Goal: Task Accomplishment & Management: Use online tool/utility

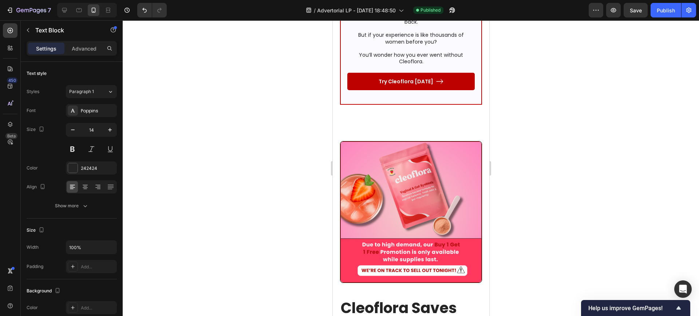
scroll to position [4720, 0]
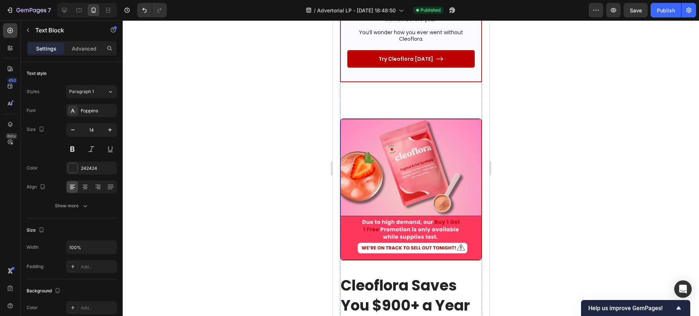
click at [93, 54] on div "Advanced" at bounding box center [84, 49] width 36 height 12
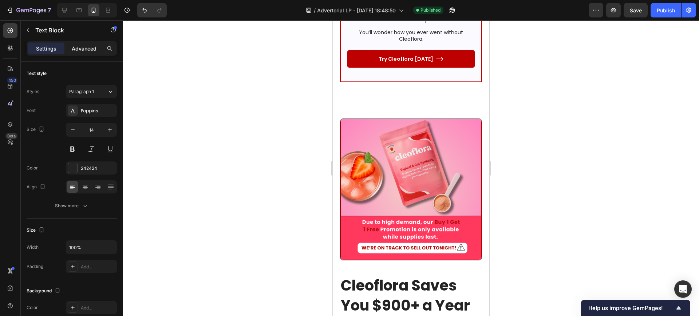
click at [86, 52] on div "Advanced" at bounding box center [84, 49] width 36 height 12
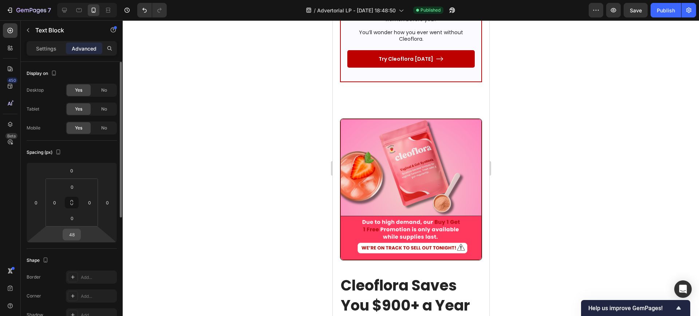
click at [77, 231] on input "48" at bounding box center [71, 234] width 15 height 11
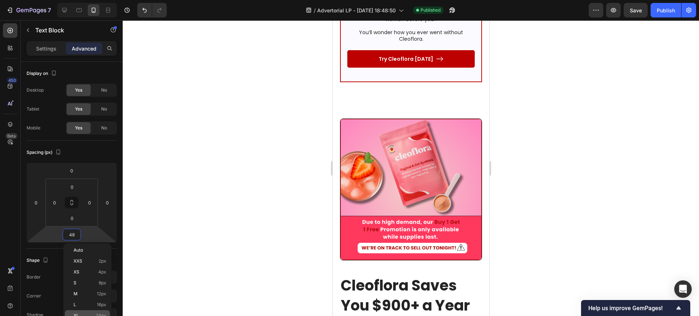
click at [96, 315] on span "24px" at bounding box center [101, 315] width 11 height 5
type input "24"
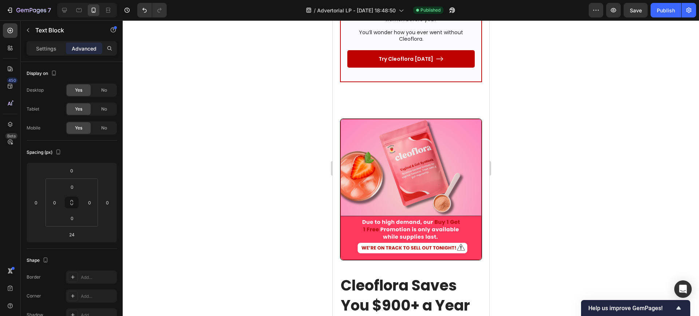
click at [210, 150] on div at bounding box center [411, 168] width 576 height 296
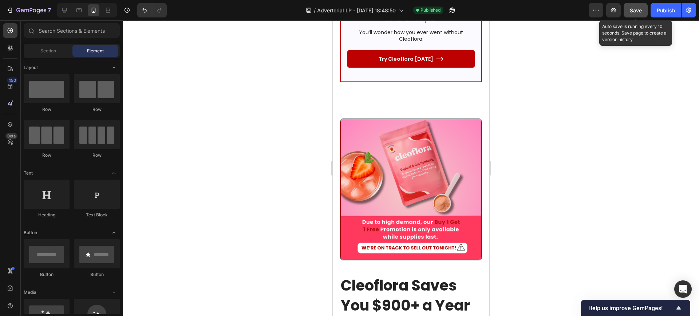
click at [632, 8] on span "Save" at bounding box center [636, 10] width 12 height 6
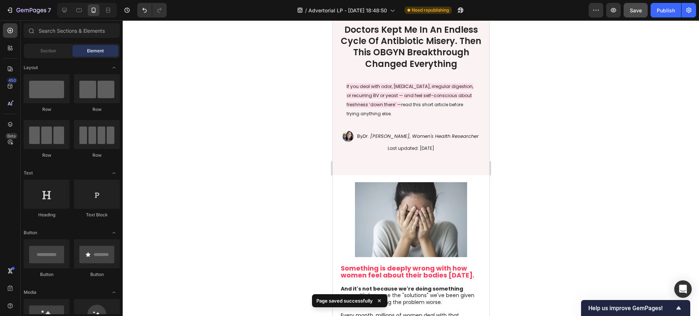
scroll to position [0, 0]
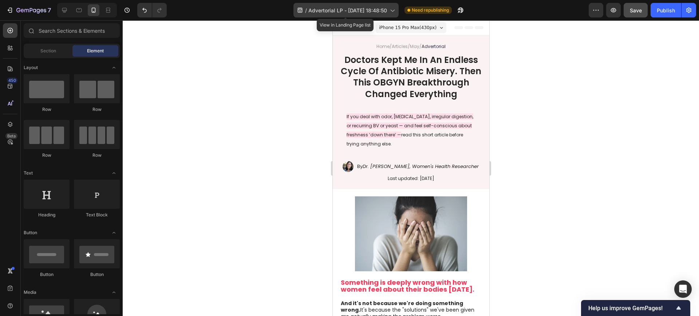
click at [341, 13] on span "Advertorial LP - [DATE] 18:48:50" at bounding box center [347, 11] width 79 height 8
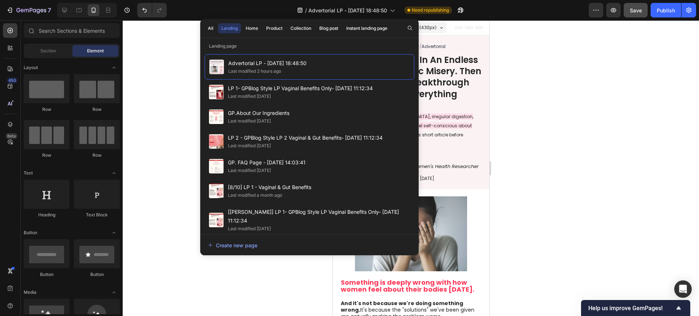
click at [178, 66] on div at bounding box center [411, 168] width 576 height 296
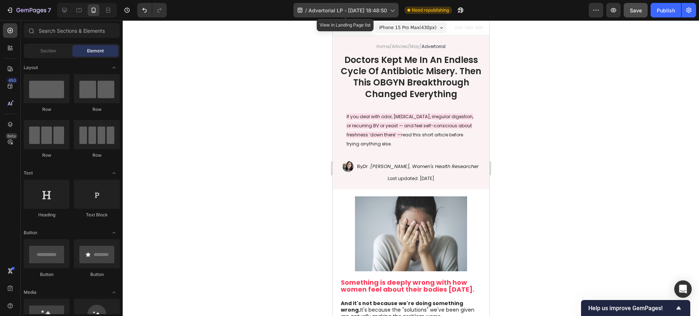
click at [339, 10] on span "Advertorial LP - [DATE] 18:48:50" at bounding box center [347, 11] width 79 height 8
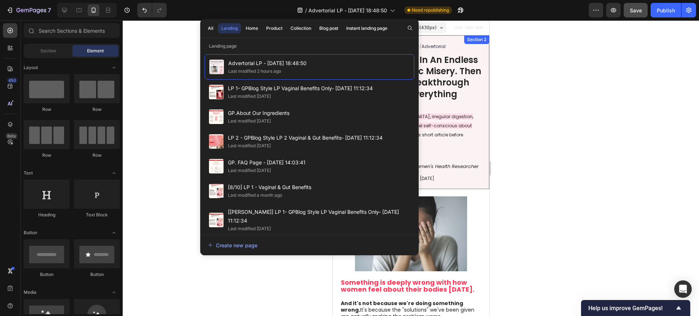
drag, startPoint x: 532, startPoint y: 64, endPoint x: 516, endPoint y: 58, distance: 16.4
click at [531, 64] on div at bounding box center [411, 168] width 576 height 296
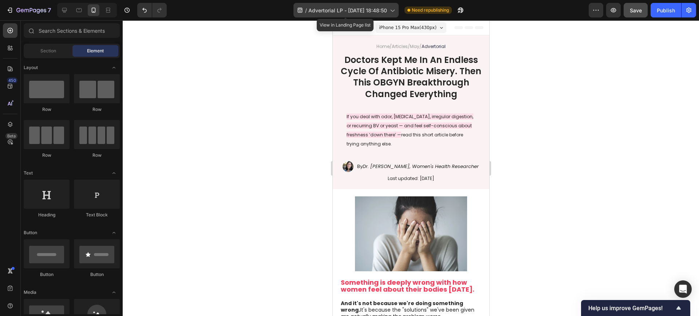
click at [324, 9] on span "Advertorial LP - [DATE] 18:48:50" at bounding box center [347, 11] width 79 height 8
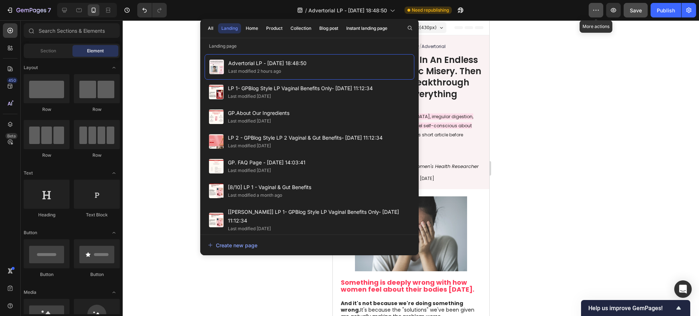
click at [595, 9] on icon "button" at bounding box center [595, 10] width 7 height 7
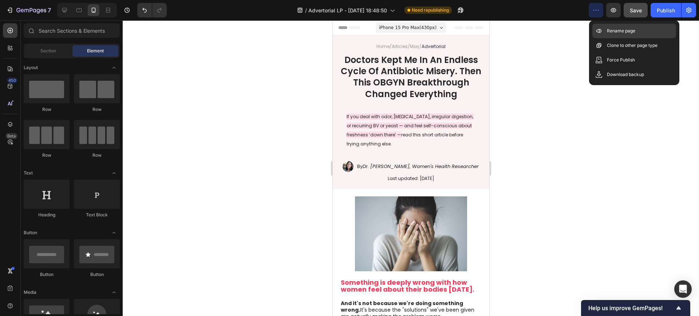
click at [600, 34] on icon at bounding box center [598, 30] width 7 height 7
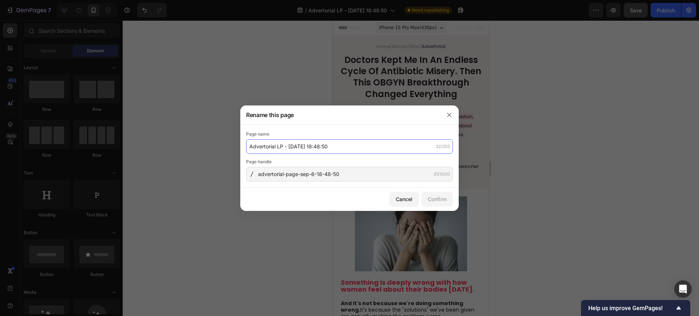
click at [268, 144] on input "Advertorial LP - [DATE] 18:48:50" at bounding box center [349, 146] width 207 height 15
click at [281, 146] on input "Advertorial LP - [DATE] 18:48:50" at bounding box center [349, 146] width 207 height 15
click at [275, 148] on input "Advertorial LP - [DATE] 18:48:50" at bounding box center [349, 146] width 207 height 15
click at [249, 146] on input "Advertorial LP - [DATE] 18:48:50" at bounding box center [349, 146] width 207 height 15
type input "Antibiotic Advertorial LP - [DATE] 18:48:50"
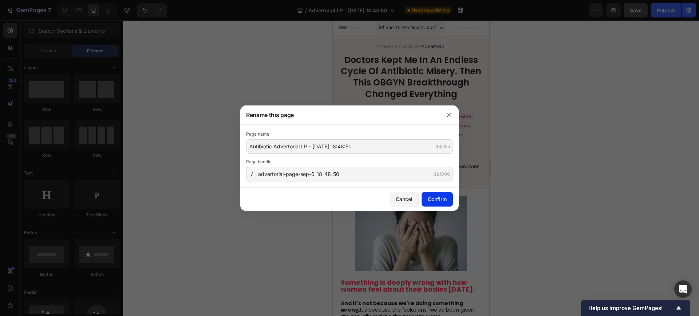
click at [437, 200] on div "Confirm" at bounding box center [437, 199] width 19 height 8
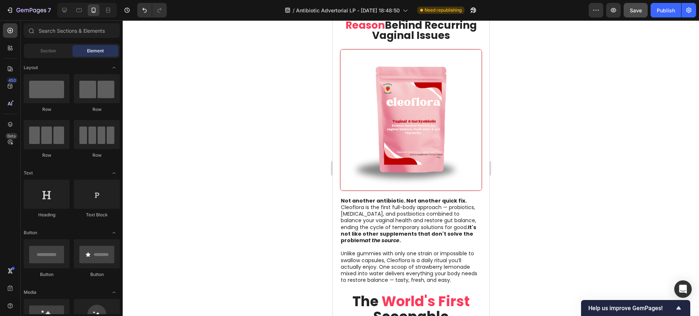
scroll to position [1683, 0]
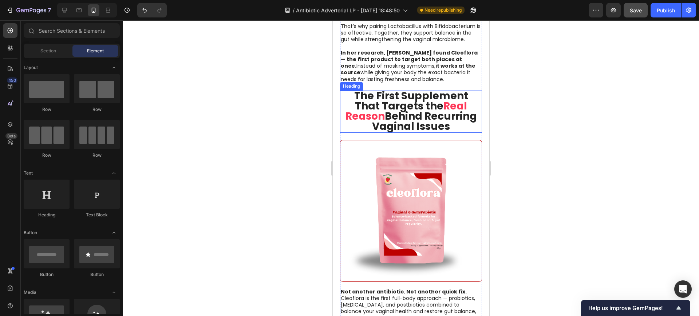
click at [377, 100] on strong "The First Supplement That Targets the" at bounding box center [411, 101] width 114 height 24
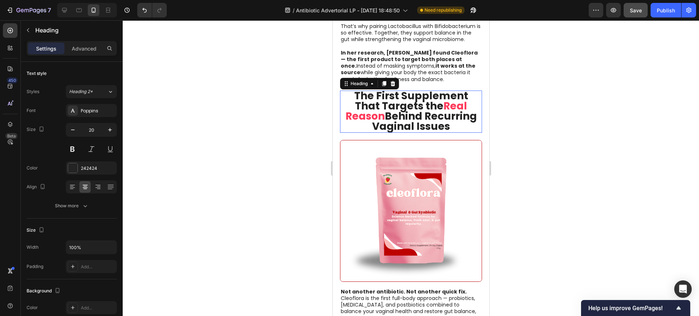
click at [377, 100] on strong "The First Supplement That Targets the" at bounding box center [411, 101] width 114 height 24
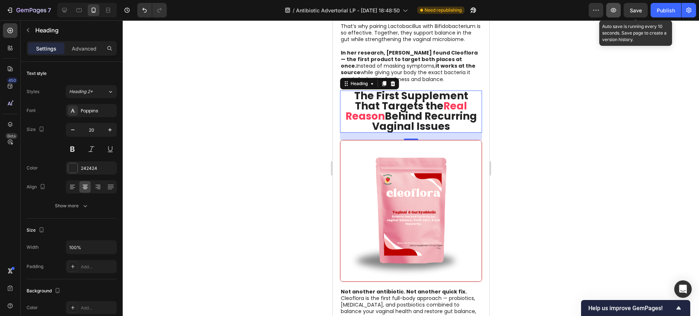
drag, startPoint x: 633, startPoint y: 13, endPoint x: 619, endPoint y: 7, distance: 15.0
click at [633, 13] on span "Save" at bounding box center [636, 10] width 12 height 6
click at [616, 7] on icon "button" at bounding box center [613, 10] width 7 height 7
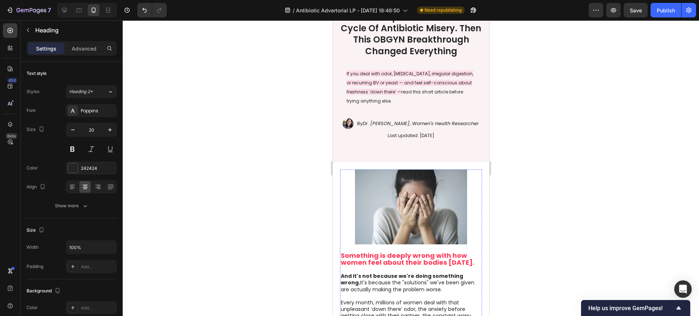
scroll to position [0, 0]
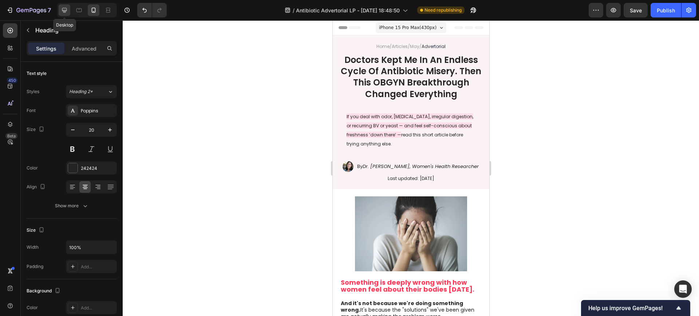
click at [66, 10] on icon at bounding box center [64, 10] width 5 height 5
type input "33"
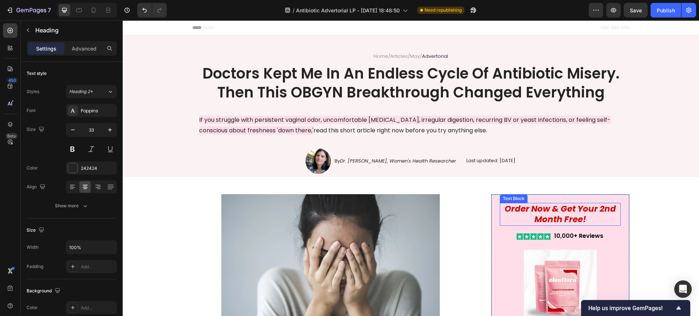
click at [548, 219] on icon "order now & get your 2nd month free!" at bounding box center [559, 214] width 111 height 23
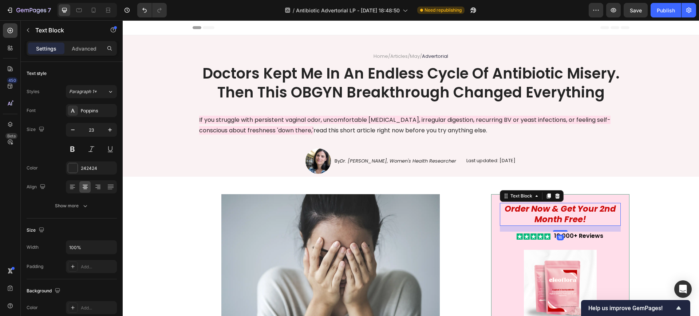
click at [548, 219] on icon "order now & get your 2nd month free!" at bounding box center [559, 214] width 111 height 23
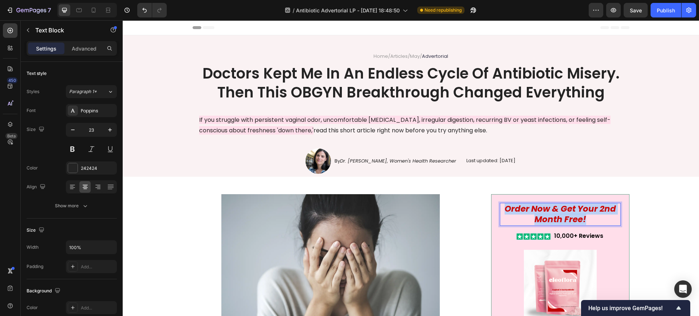
click at [548, 219] on icon "order now & get your 2nd month free!" at bounding box center [559, 214] width 111 height 23
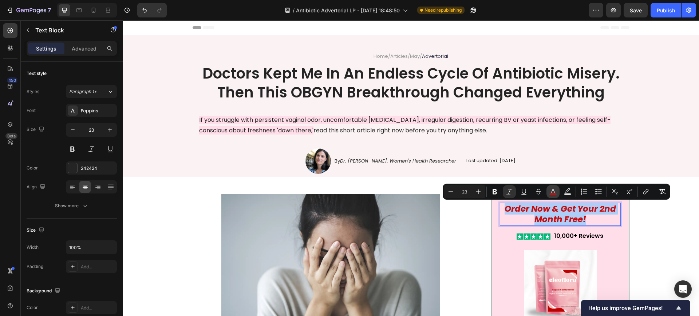
click at [551, 191] on icon "Editor contextual toolbar" at bounding box center [552, 191] width 7 height 7
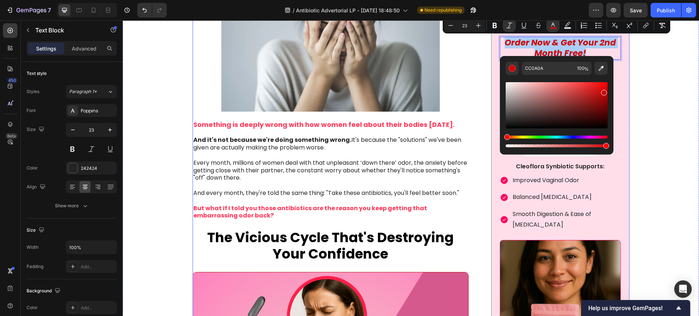
scroll to position [227, 0]
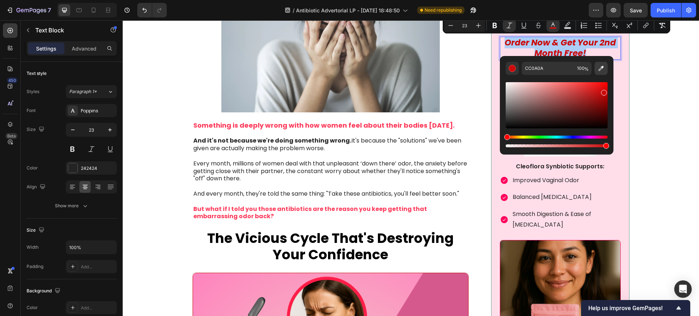
click at [602, 72] on button "Editor contextual toolbar" at bounding box center [600, 68] width 13 height 13
type input "FE3A5A"
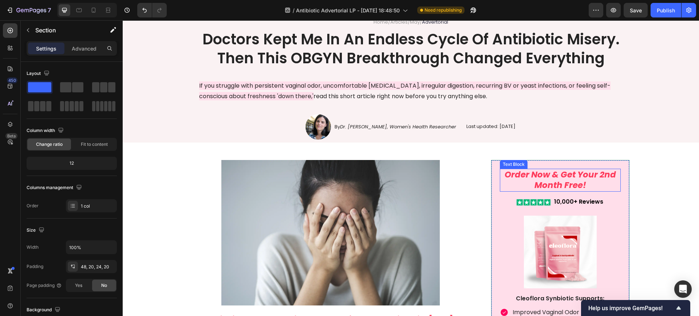
scroll to position [0, 0]
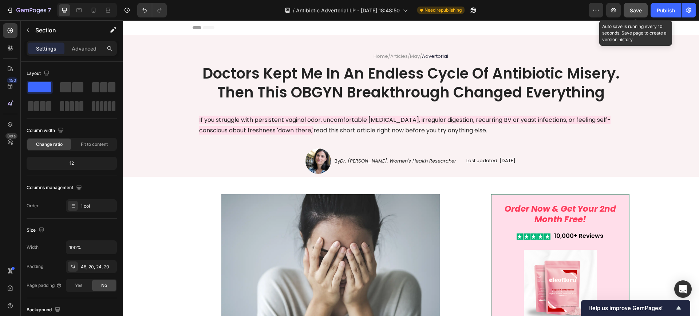
click at [631, 12] on span "Save" at bounding box center [636, 10] width 12 height 6
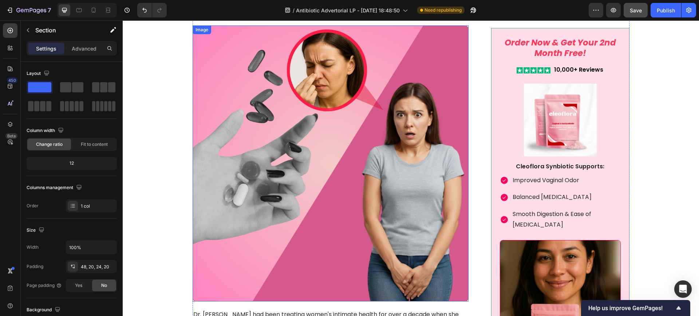
scroll to position [455, 0]
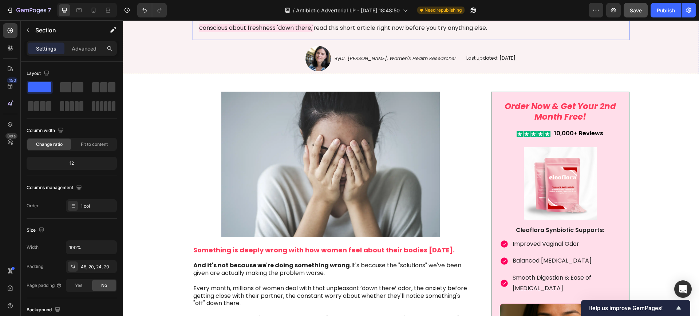
scroll to position [273, 0]
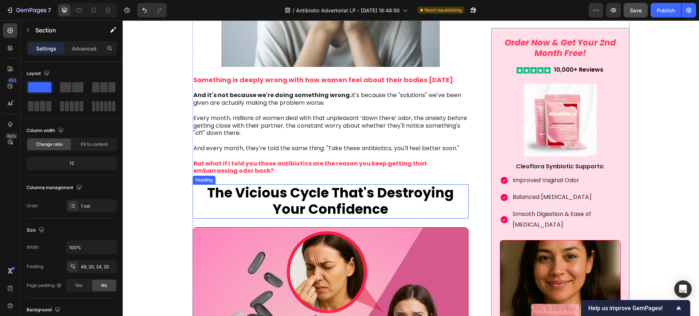
click at [305, 194] on strong "The Vicious Cycle That's Destroying Your Confidence" at bounding box center [330, 200] width 246 height 35
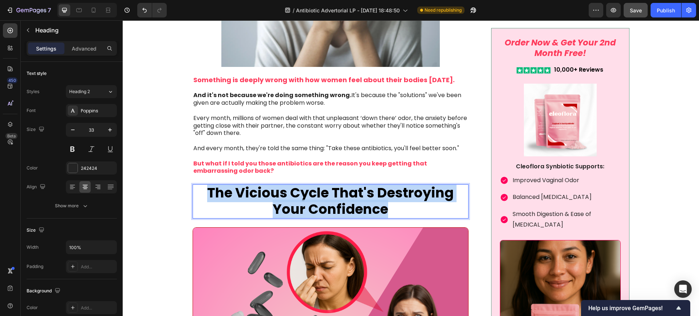
click at [305, 194] on strong "The Vicious Cycle That's Destroying Your Confidence" at bounding box center [330, 200] width 246 height 35
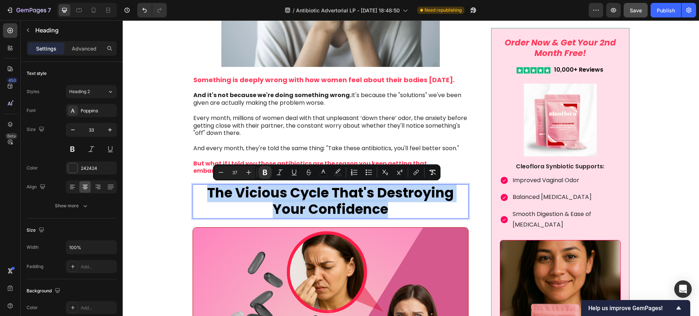
click at [291, 198] on strong "The Vicious Cycle That's Destroying Your Confidence" at bounding box center [330, 200] width 246 height 35
click at [282, 195] on strong "The Vicious Cycle That's Destroying Your Confidence" at bounding box center [330, 200] width 246 height 35
click at [275, 194] on strong "The Vicious Cycle That's Destroying Your Confidence" at bounding box center [330, 200] width 246 height 35
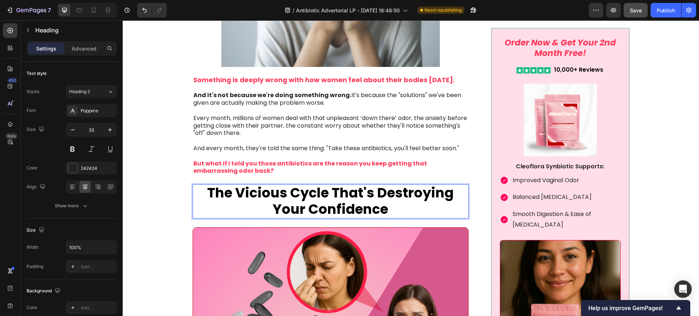
click at [308, 210] on strong "The Vicious Cycle That's Destroying Your Confidence" at bounding box center [330, 200] width 246 height 35
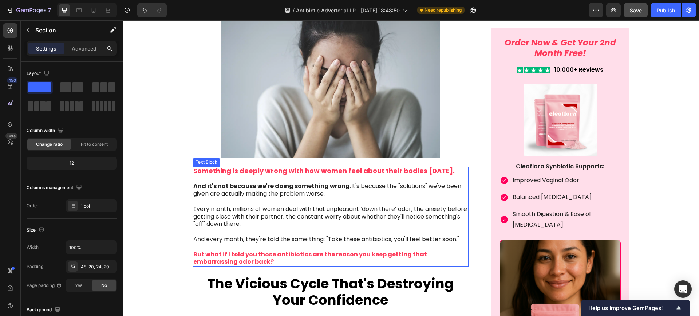
scroll to position [227, 0]
